Goal: Information Seeking & Learning: Learn about a topic

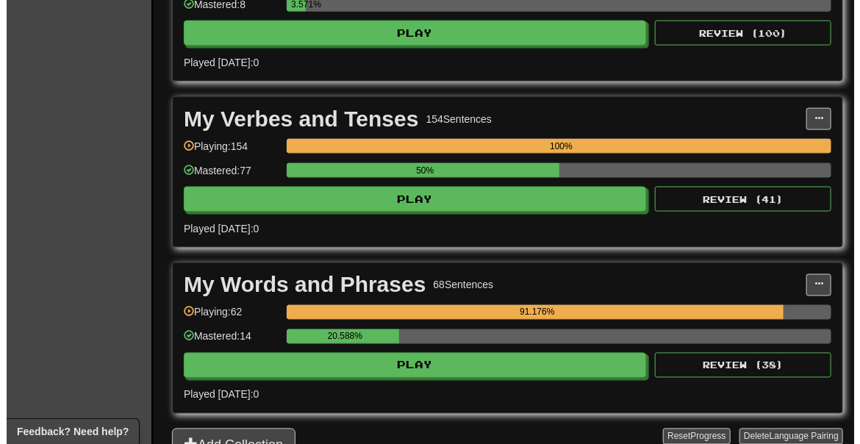
scroll to position [816, 0]
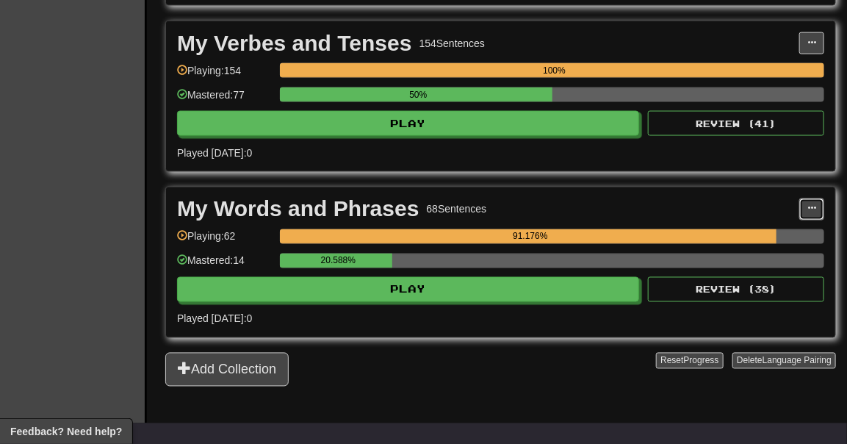
click at [813, 213] on span at bounding box center [812, 208] width 9 height 9
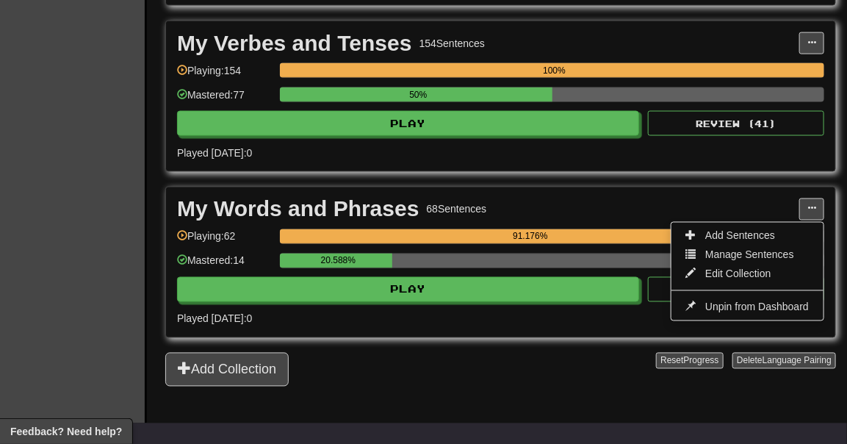
click at [751, 242] on span "Add Sentences" at bounding box center [740, 236] width 70 height 12
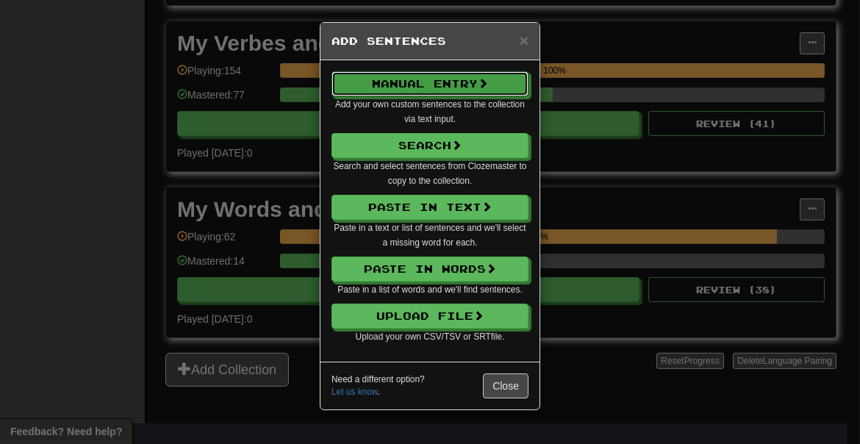
click at [455, 91] on button "Manual Entry" at bounding box center [429, 83] width 197 height 25
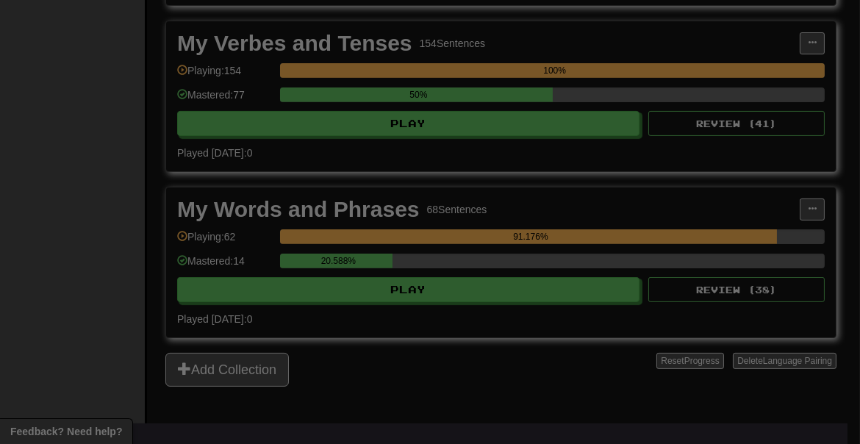
select select "*****"
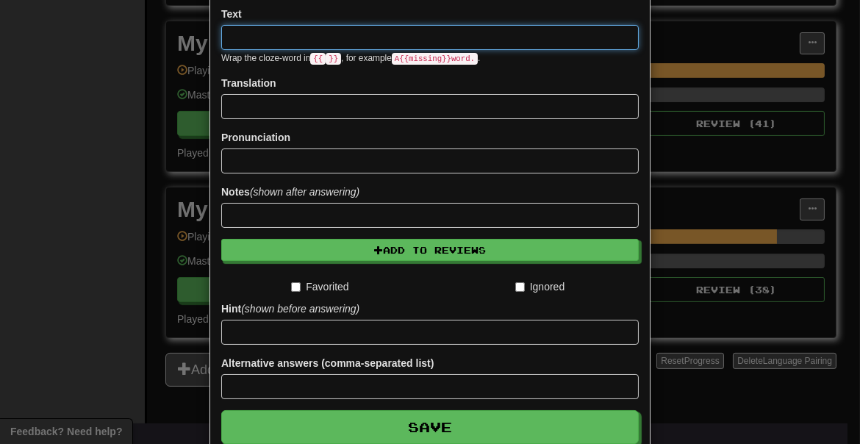
scroll to position [242, 0]
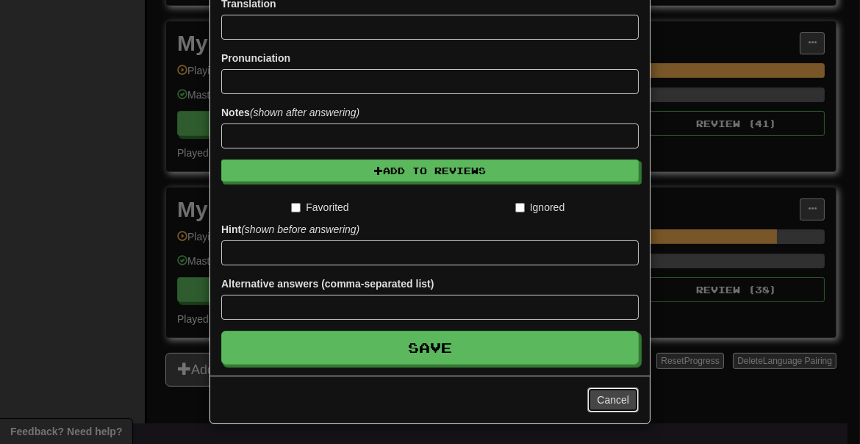
click at [594, 392] on button "Cancel" at bounding box center [612, 399] width 51 height 25
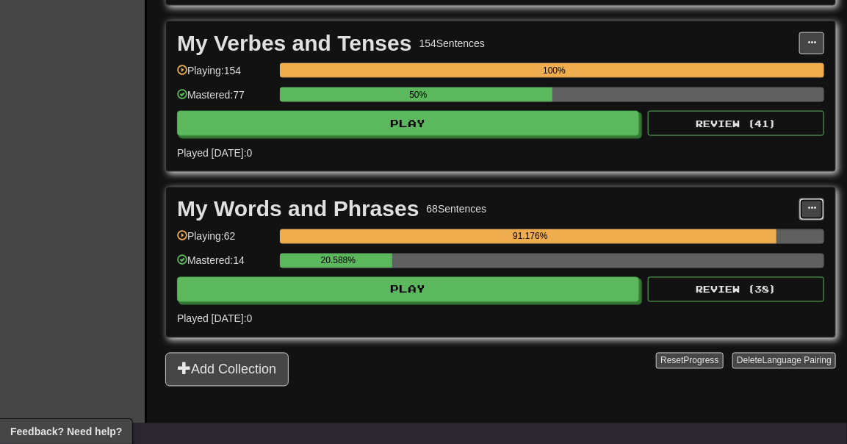
click at [811, 213] on span at bounding box center [812, 208] width 9 height 9
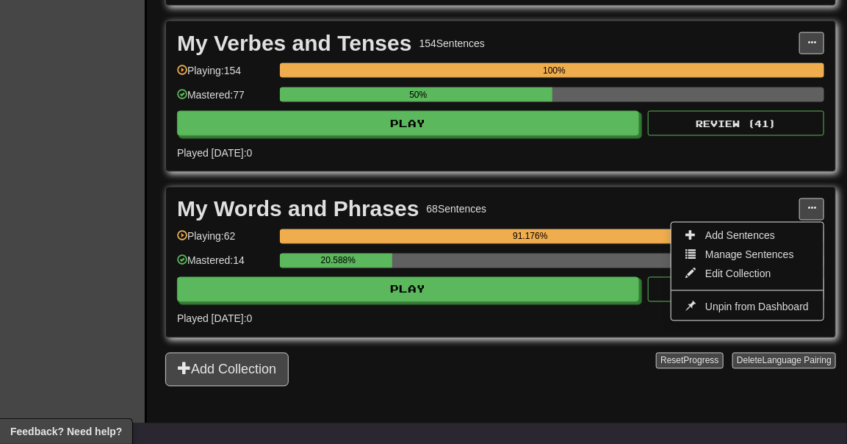
click at [755, 261] on span "Manage Sentences" at bounding box center [749, 255] width 89 height 12
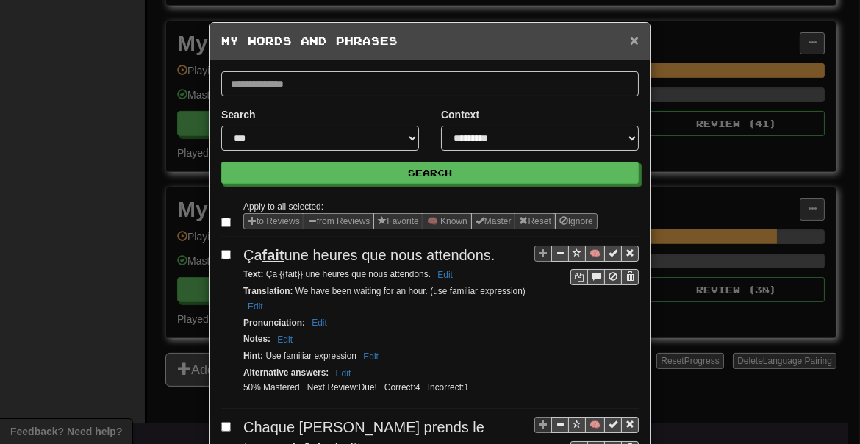
click at [630, 37] on span "×" at bounding box center [634, 40] width 9 height 17
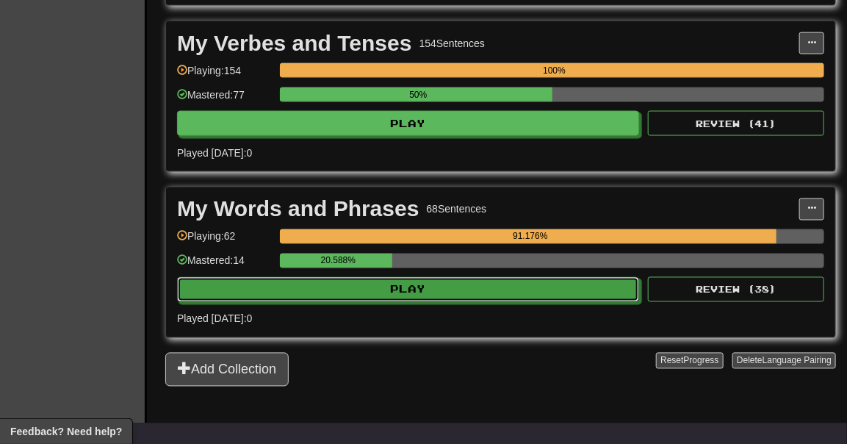
click at [447, 302] on button "Play" at bounding box center [408, 289] width 462 height 25
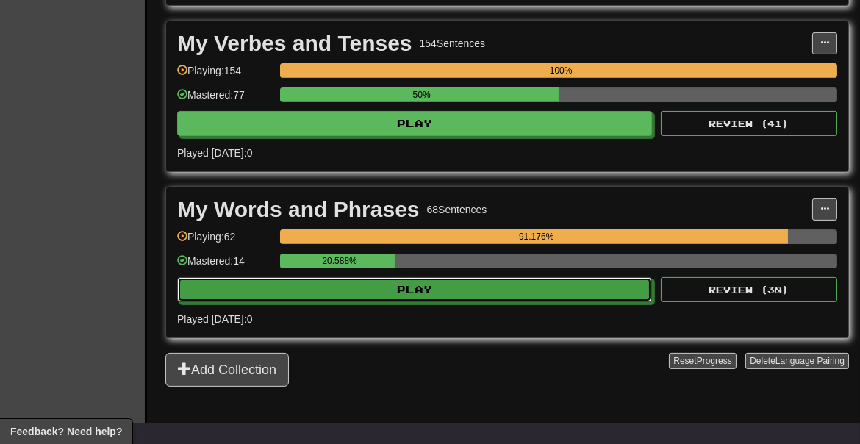
select select "**"
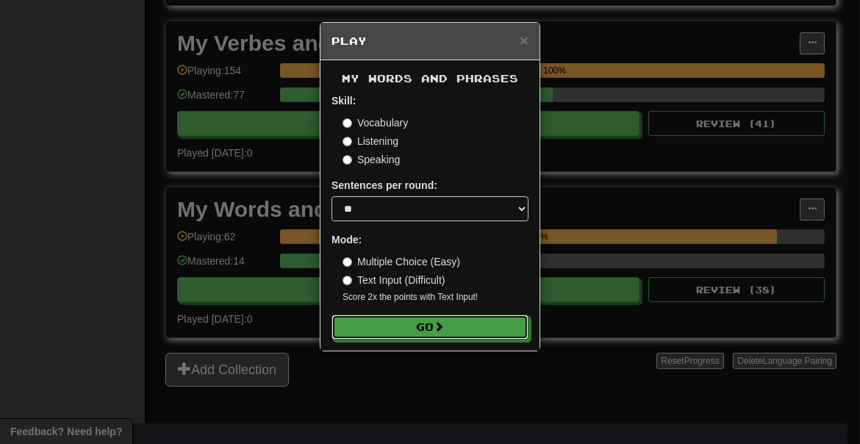
click at [423, 331] on button "Go" at bounding box center [429, 326] width 197 height 25
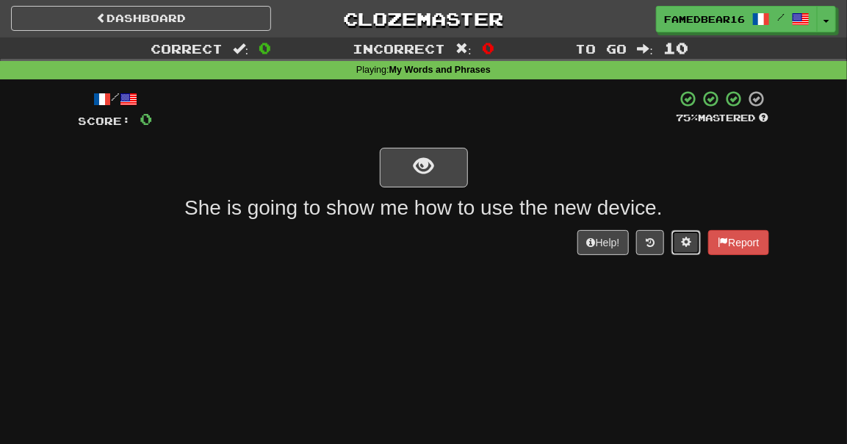
click at [681, 247] on span at bounding box center [686, 242] width 10 height 10
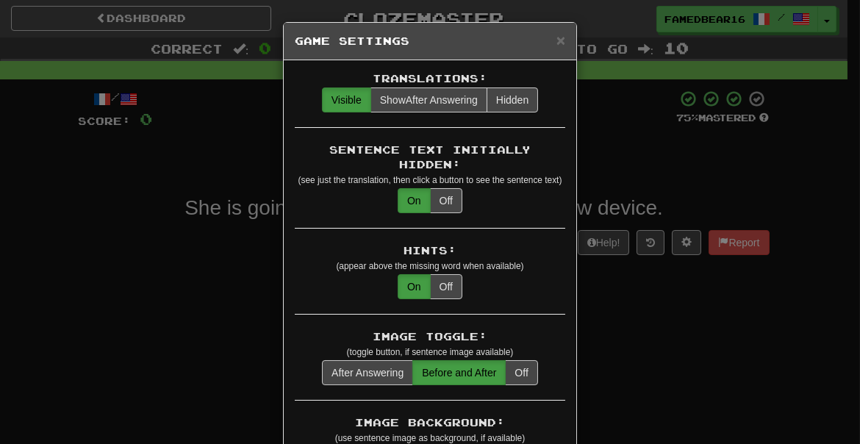
scroll to position [82, 0]
